Goal: Information Seeking & Learning: Learn about a topic

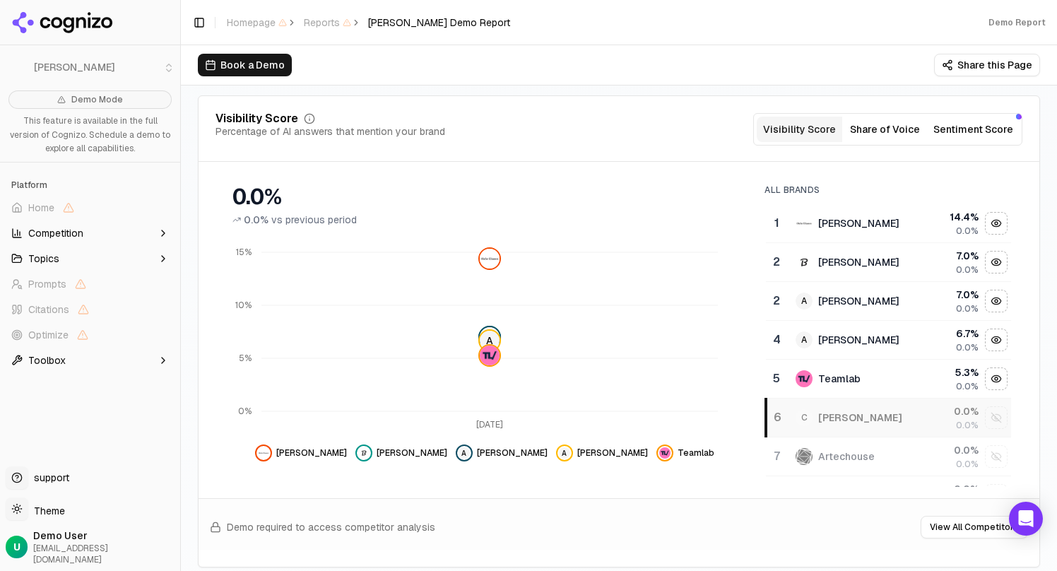
click at [52, 232] on span "Competition" at bounding box center [55, 233] width 55 height 14
click at [882, 122] on button "Share of Voice" at bounding box center [884, 129] width 85 height 25
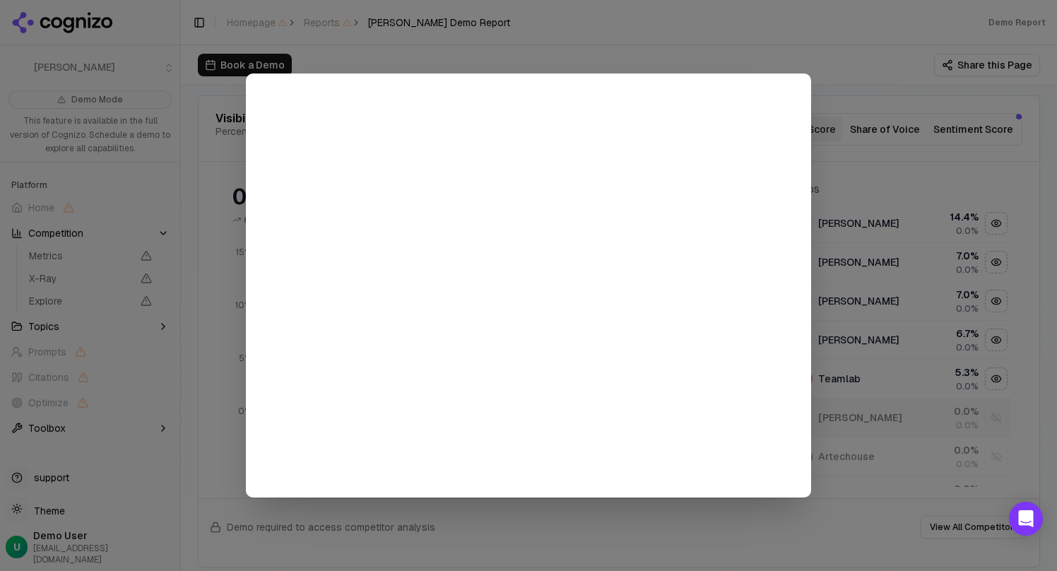
click at [872, 86] on div at bounding box center [528, 285] width 1057 height 571
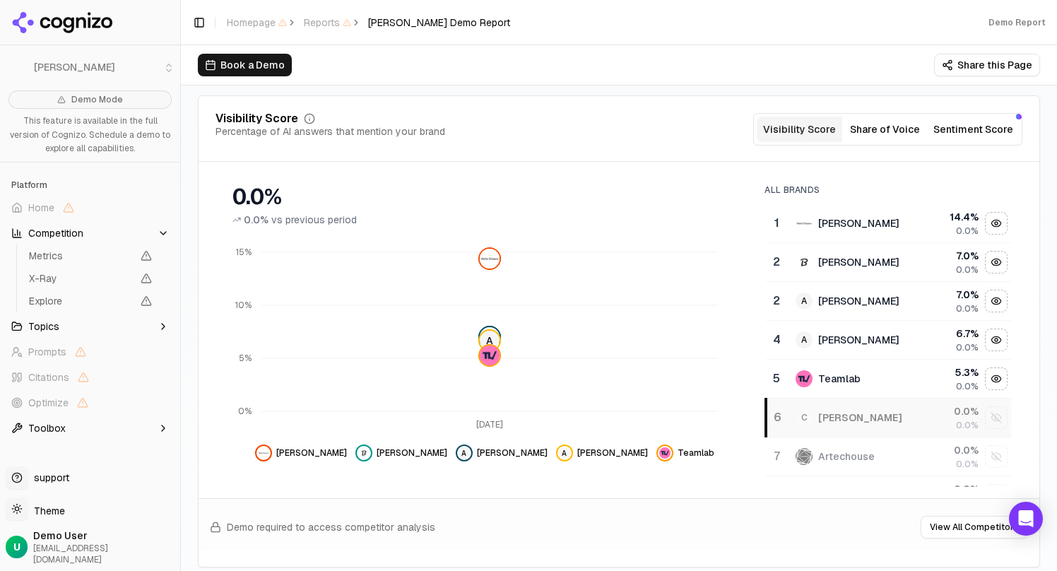
click at [973, 117] on button "Sentiment Score" at bounding box center [972, 129] width 91 height 25
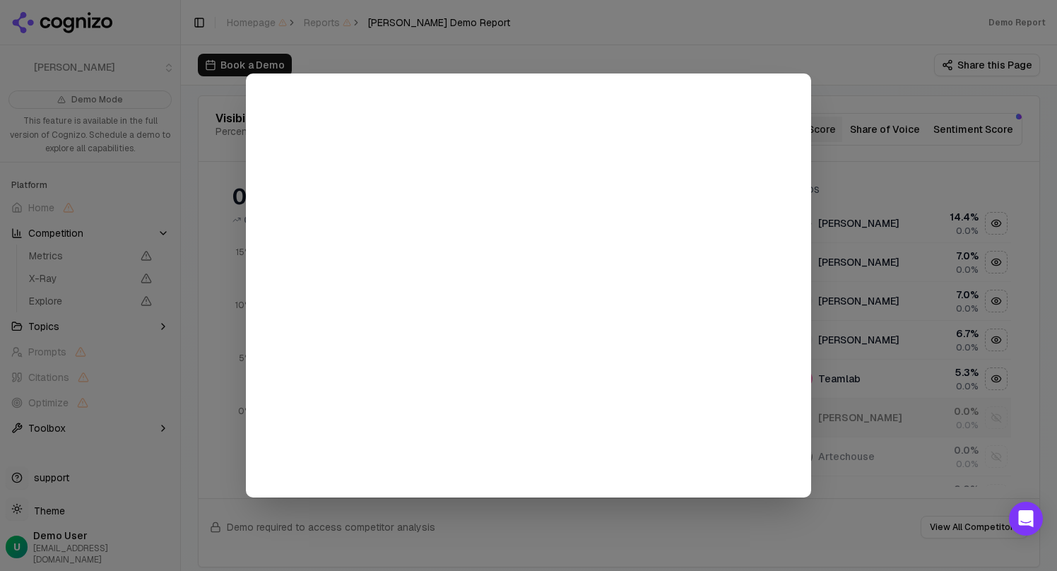
click at [878, 54] on div at bounding box center [528, 285] width 1057 height 571
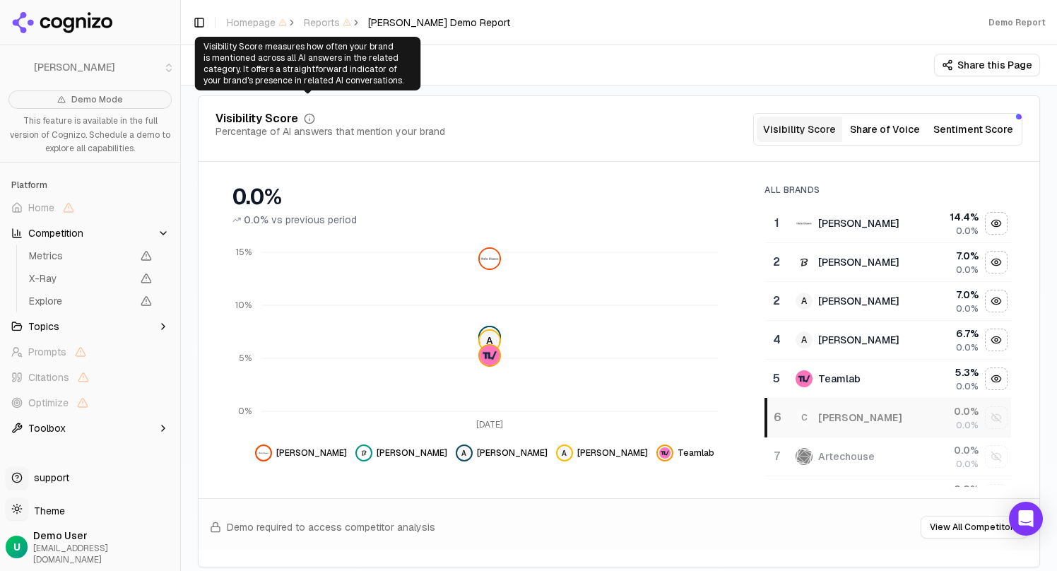
click at [308, 114] on circle at bounding box center [308, 118] width 9 height 9
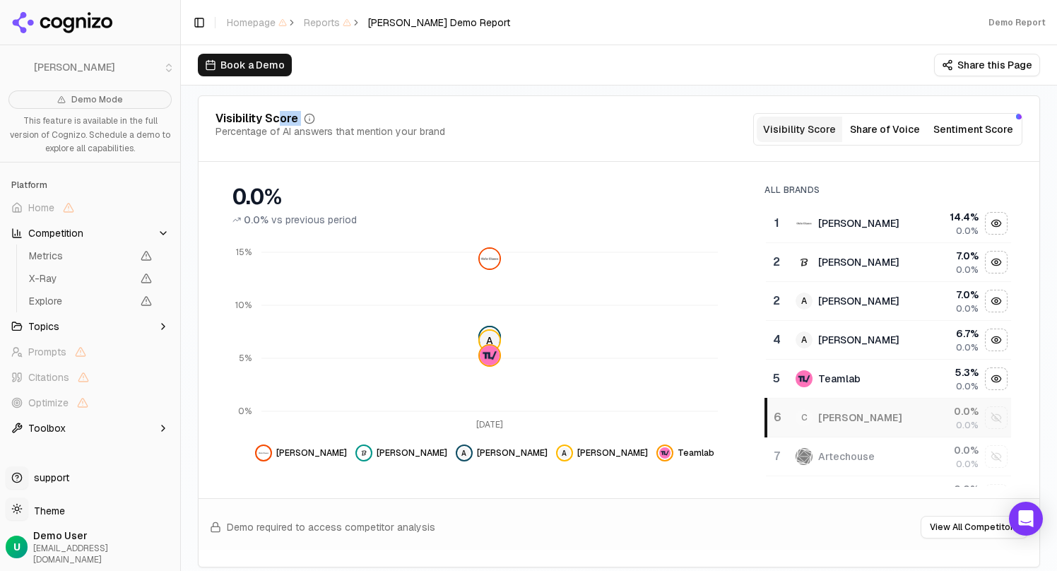
drag, startPoint x: 302, startPoint y: 103, endPoint x: 280, endPoint y: 103, distance: 22.6
click at [280, 113] on div "Visibility Score" at bounding box center [330, 118] width 230 height 11
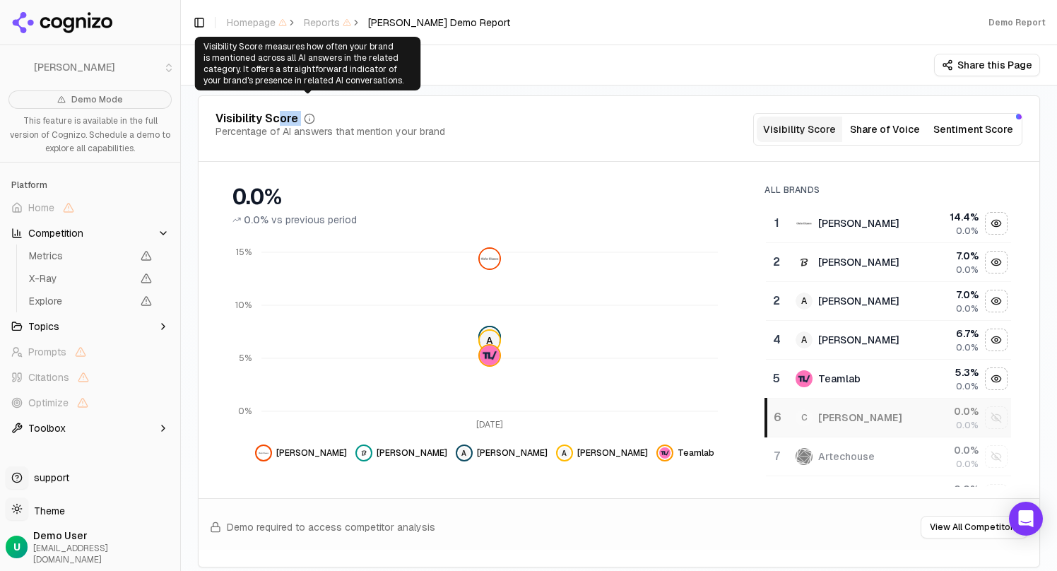
click at [312, 114] on circle at bounding box center [308, 118] width 9 height 9
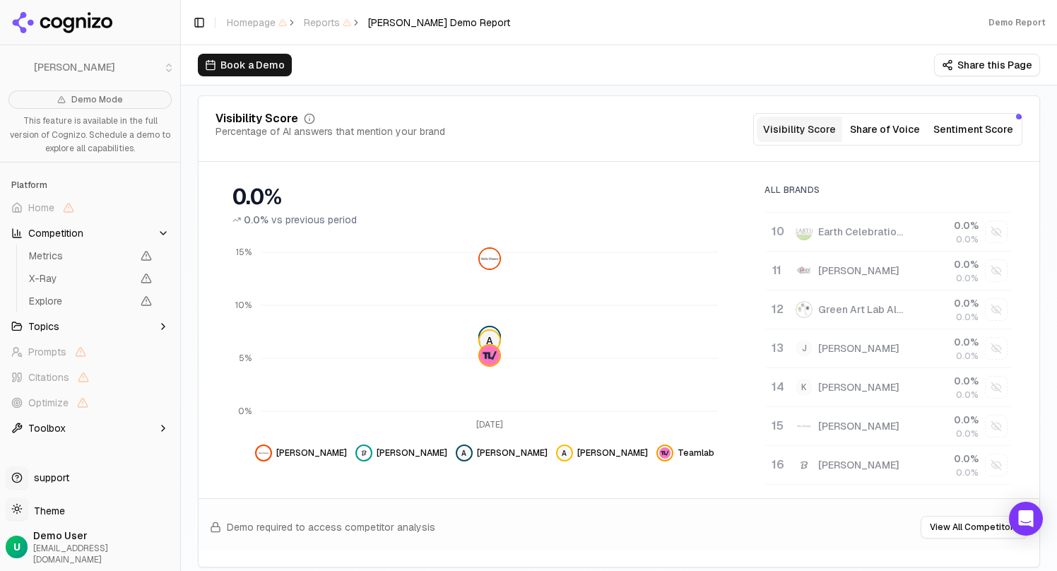
scroll to position [360, 0]
